Goal: Information Seeking & Learning: Learn about a topic

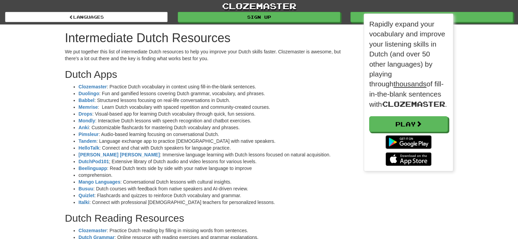
scroll to position [3, 3]
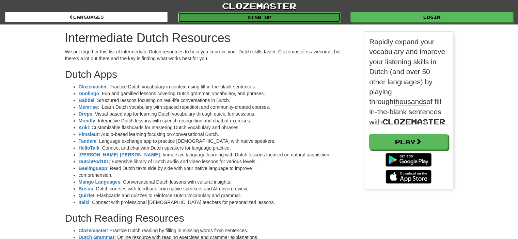
click at [235, 16] on link "Sign up" at bounding box center [259, 17] width 162 height 10
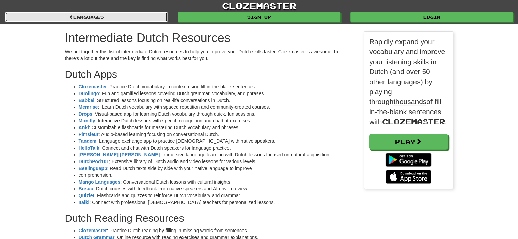
click at [98, 17] on link "Languages" at bounding box center [86, 17] width 162 height 10
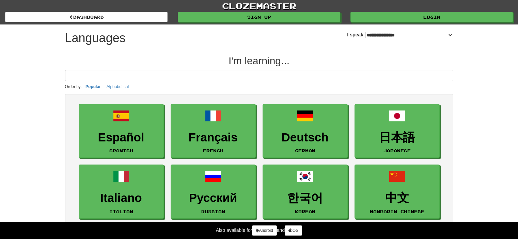
select select "*******"
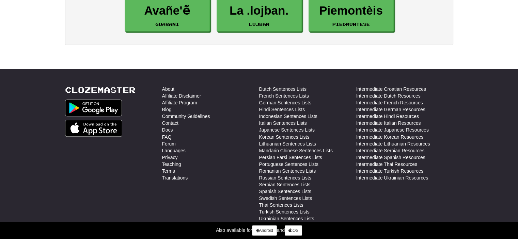
scroll to position [1210, 0]
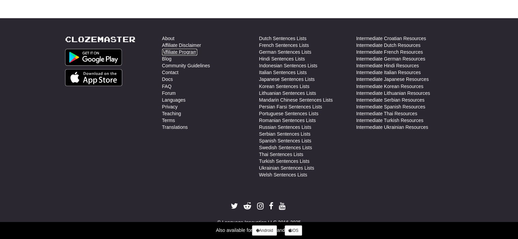
click at [178, 49] on link "Affiliate Program" at bounding box center [179, 52] width 35 height 7
click at [167, 69] on link "Contact" at bounding box center [170, 72] width 16 height 7
